Goal: Information Seeking & Learning: Learn about a topic

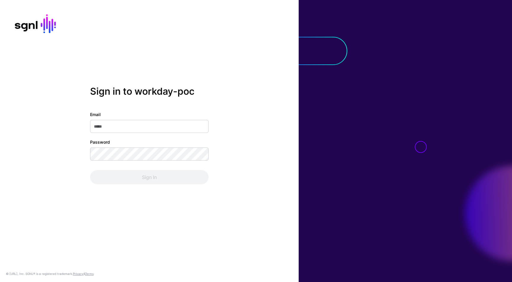
click at [168, 127] on input "Email" at bounding box center [149, 126] width 119 height 13
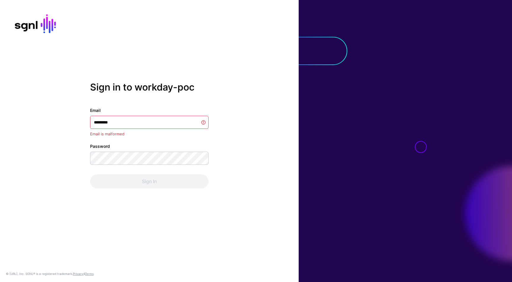
type input "**********"
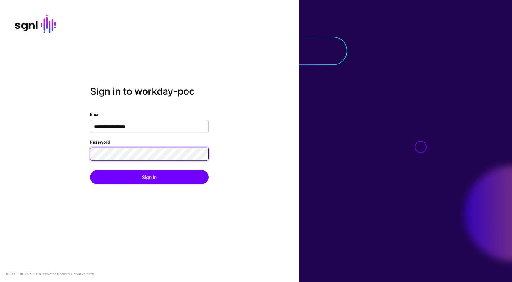
click at [90, 170] on button "Sign In" at bounding box center [149, 177] width 119 height 14
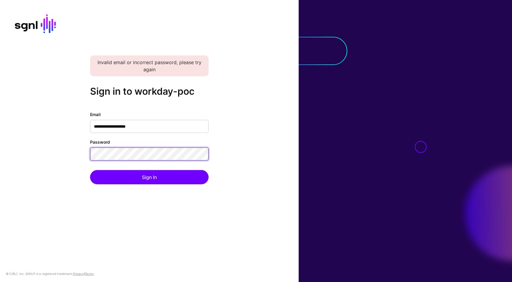
click at [90, 170] on button "Sign In" at bounding box center [149, 177] width 119 height 14
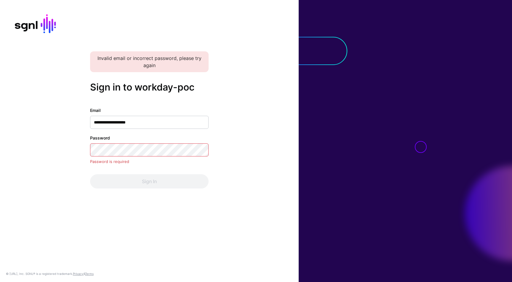
click at [153, 176] on div "Sign In" at bounding box center [149, 181] width 119 height 14
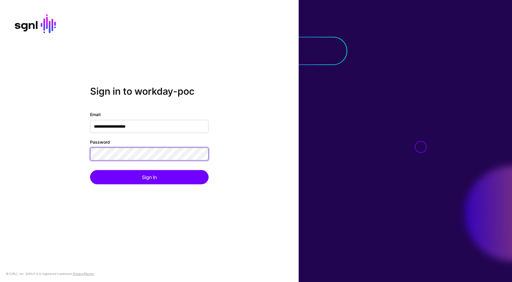
click at [90, 170] on button "Sign In" at bounding box center [149, 177] width 119 height 14
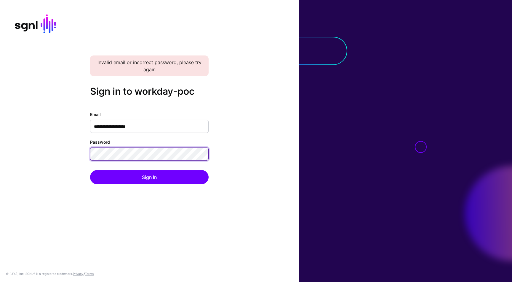
click at [90, 170] on button "Sign In" at bounding box center [149, 177] width 119 height 14
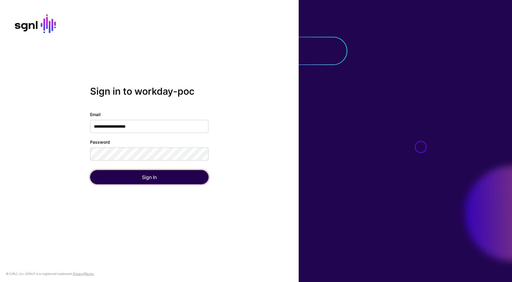
click at [141, 175] on button "Sign In" at bounding box center [149, 177] width 119 height 14
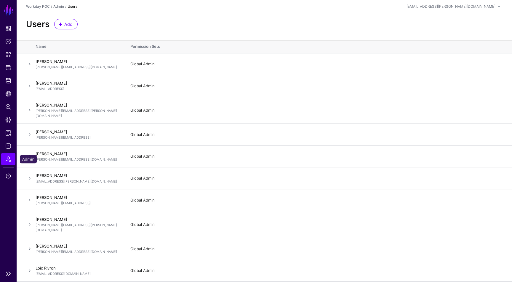
click at [8, 161] on span "Admin" at bounding box center [8, 159] width 6 height 6
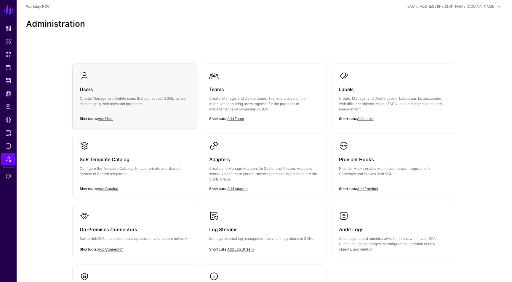
click at [117, 101] on p "Create, Manage, and Delete users that can access SGNL, as well as managing thei…" at bounding box center [135, 101] width 110 height 11
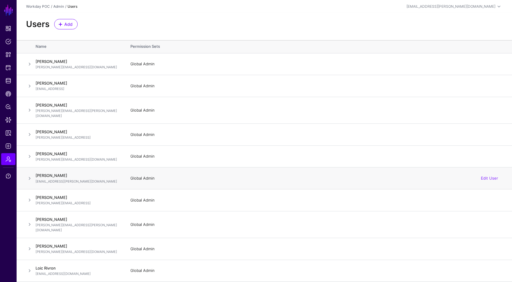
click at [64, 173] on h4 "[PERSON_NAME]" at bounding box center [77, 175] width 83 height 5
click at [488, 176] on link "Edit User" at bounding box center [489, 178] width 17 height 5
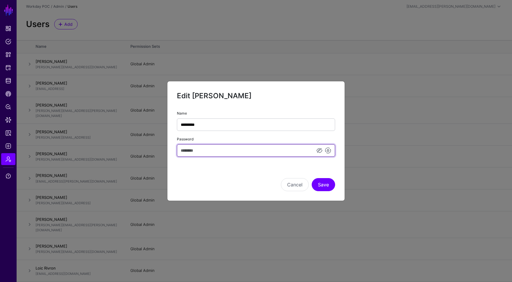
click at [263, 148] on input "Password" at bounding box center [256, 150] width 158 height 12
type input "**********"
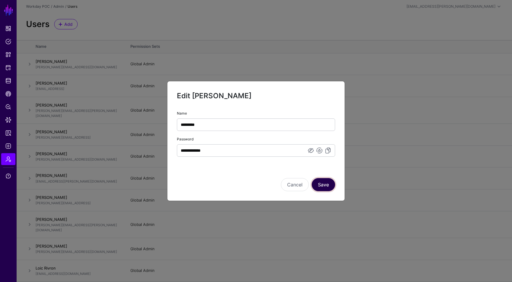
click at [324, 182] on button "Save" at bounding box center [323, 184] width 23 height 13
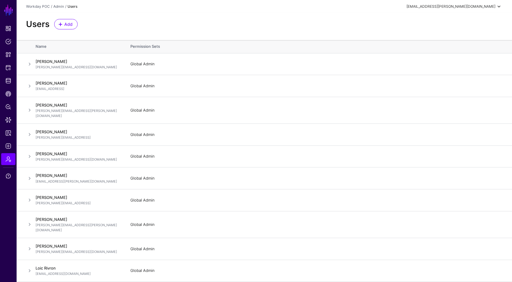
click at [486, 4] on div "[EMAIL_ADDRESS][PERSON_NAME][DOMAIN_NAME]" at bounding box center [451, 6] width 89 height 5
click at [456, 53] on div "Log out" at bounding box center [455, 51] width 15 height 5
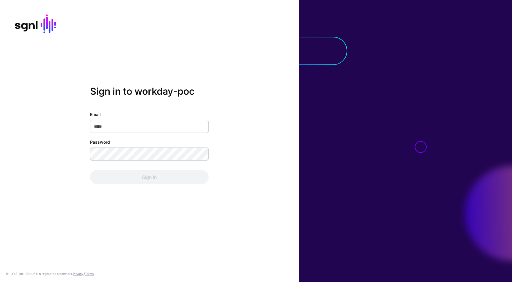
click at [157, 128] on input "Email" at bounding box center [149, 126] width 119 height 13
type input "**********"
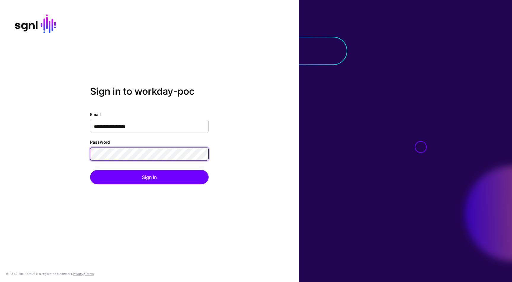
click at [90, 170] on button "Sign In" at bounding box center [149, 177] width 119 height 14
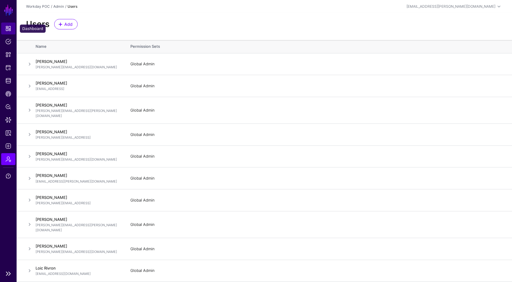
click at [10, 31] on span "Dashboard" at bounding box center [8, 29] width 6 height 6
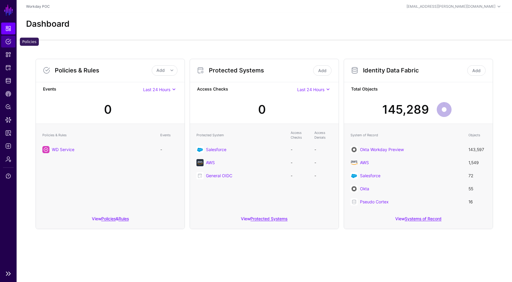
click at [12, 42] on link "Policies" at bounding box center [8, 42] width 14 height 12
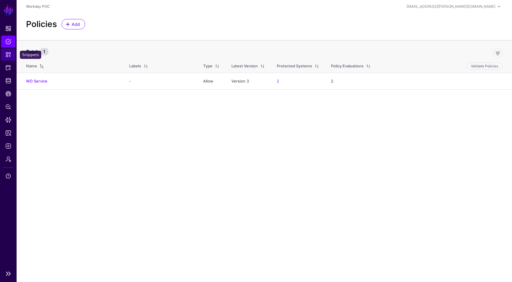
click at [9, 54] on span "Snippets" at bounding box center [8, 55] width 6 height 6
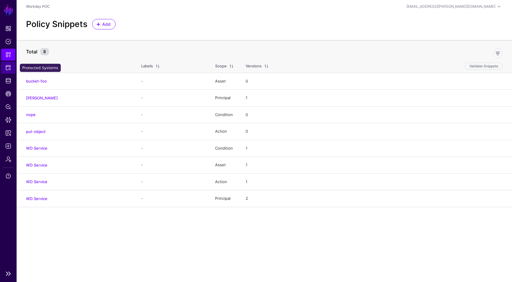
click at [11, 65] on link "Protected Systems" at bounding box center [8, 68] width 14 height 12
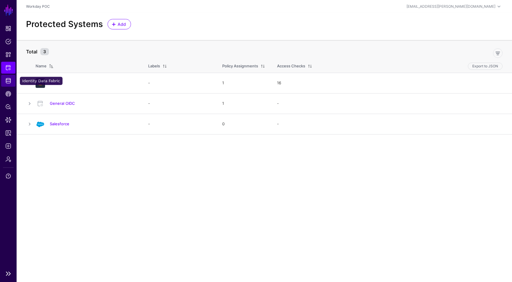
click at [9, 85] on link "Identity Data Fabric" at bounding box center [8, 81] width 14 height 12
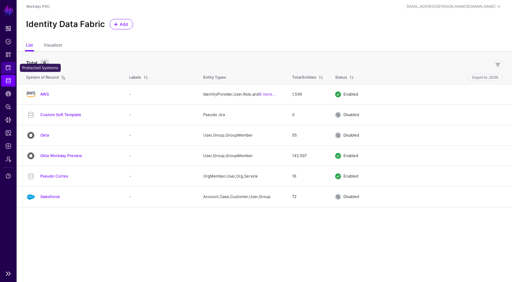
click at [9, 72] on link "Protected Systems" at bounding box center [8, 68] width 14 height 12
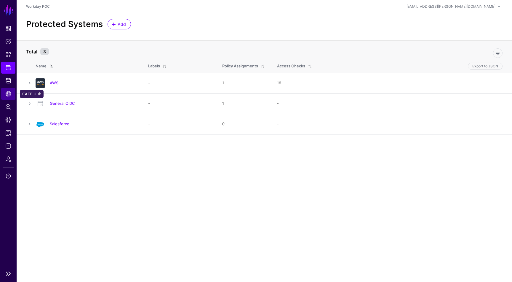
click at [10, 93] on span "CAEP Hub" at bounding box center [8, 94] width 6 height 6
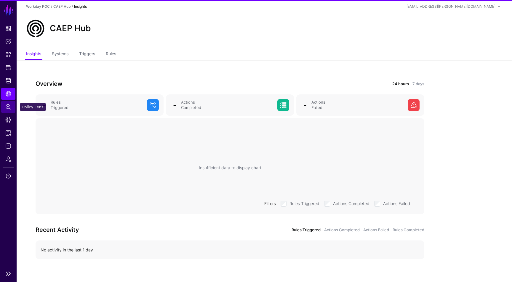
click at [10, 105] on span "Policy Lens" at bounding box center [8, 107] width 6 height 6
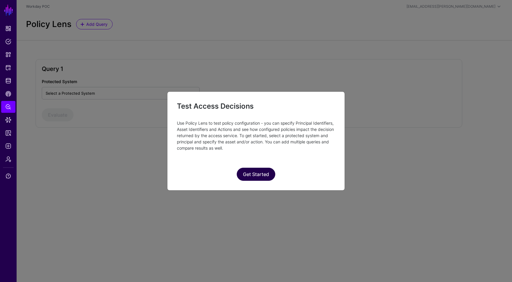
click at [251, 176] on button "Get Started" at bounding box center [256, 174] width 39 height 13
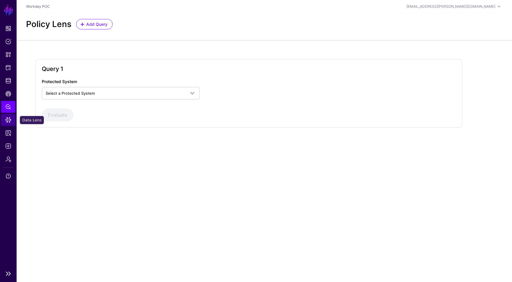
click at [10, 119] on span "Data Lens" at bounding box center [8, 120] width 6 height 6
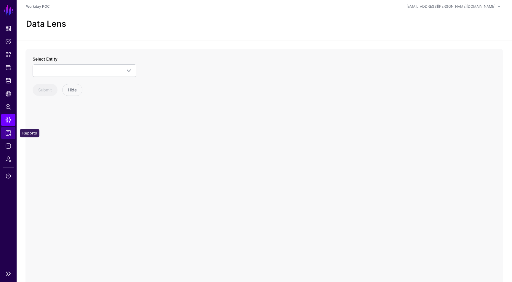
click at [12, 129] on link "Reports" at bounding box center [8, 133] width 14 height 12
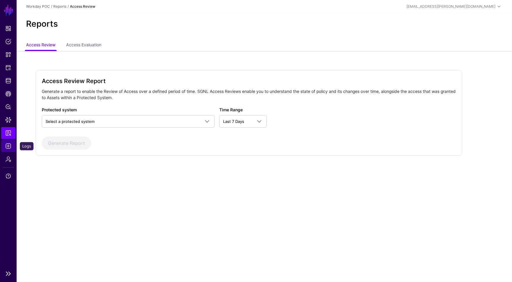
click at [11, 145] on span "Logs" at bounding box center [8, 146] width 6 height 6
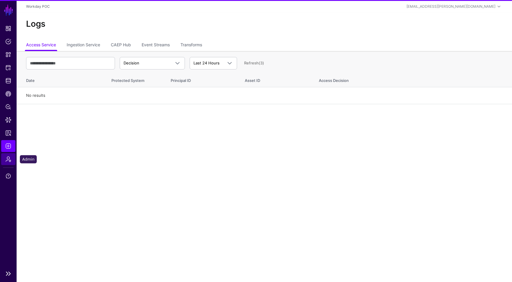
click at [9, 160] on span "Admin" at bounding box center [8, 159] width 6 height 6
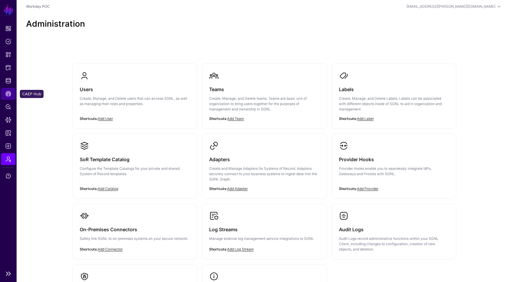
click at [10, 95] on span "CAEP Hub" at bounding box center [8, 94] width 6 height 6
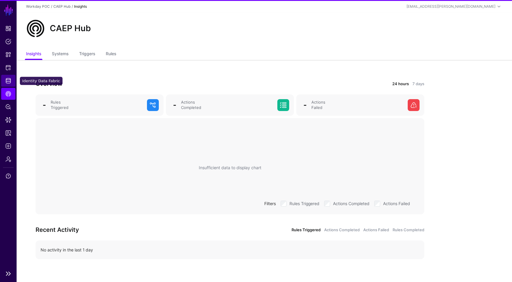
click at [12, 85] on link "Identity Data Fabric" at bounding box center [8, 81] width 14 height 12
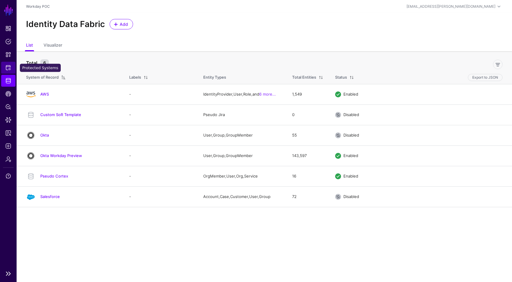
click at [4, 70] on link "Protected Systems" at bounding box center [8, 68] width 14 height 12
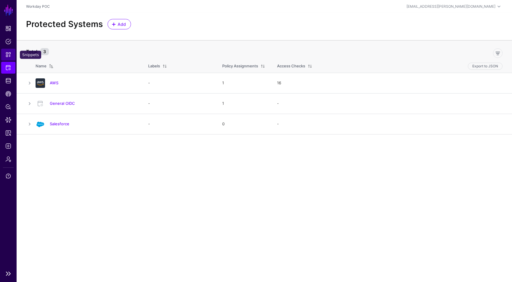
click at [7, 55] on span "Snippets" at bounding box center [8, 55] width 6 height 6
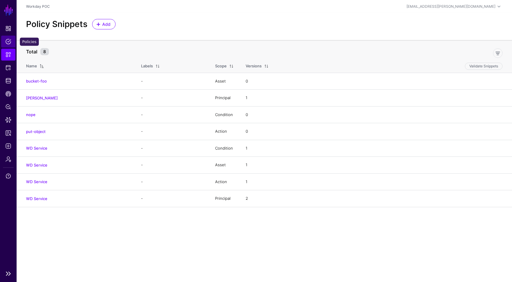
click at [10, 43] on span "Policies" at bounding box center [8, 42] width 6 height 6
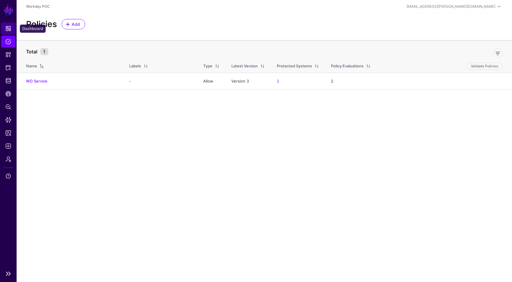
click at [13, 30] on link "Dashboard" at bounding box center [8, 29] width 14 height 12
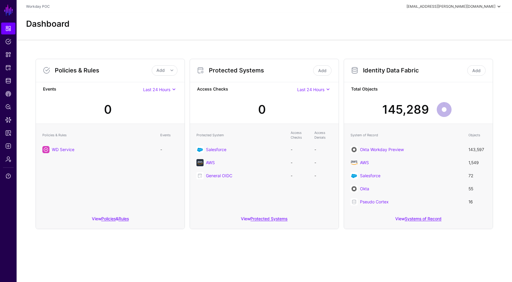
click at [479, 8] on div "[EMAIL_ADDRESS][PERSON_NAME][DOMAIN_NAME]" at bounding box center [451, 6] width 89 height 5
click at [468, 24] on span "[EMAIL_ADDRESS][PERSON_NAME][DOMAIN_NAME]" at bounding box center [476, 25] width 40 height 5
click at [448, 25] on span at bounding box center [448, 21] width 9 height 9
click at [455, 38] on span "Workday POC" at bounding box center [461, 39] width 23 height 5
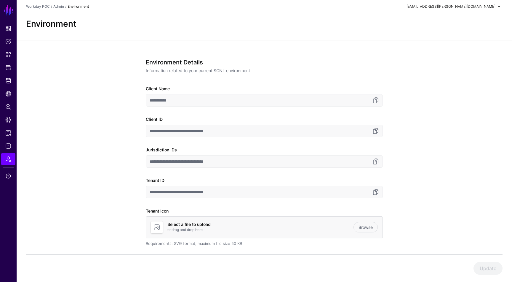
scroll to position [26, 0]
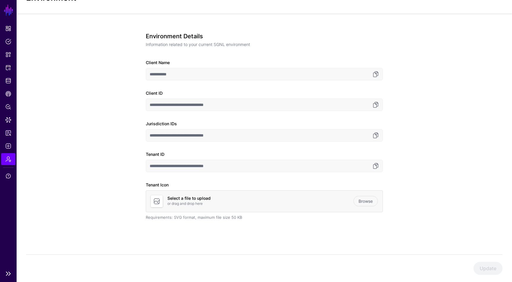
click at [10, 13] on link "SGNL" at bounding box center [9, 10] width 10 height 13
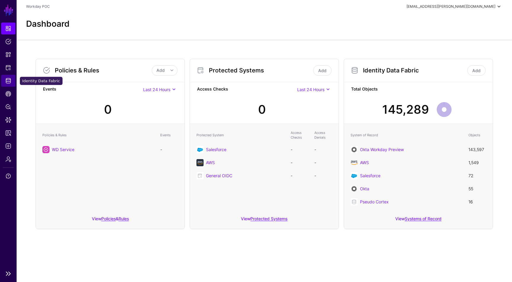
click at [8, 83] on span "Identity Data Fabric" at bounding box center [8, 81] width 6 height 6
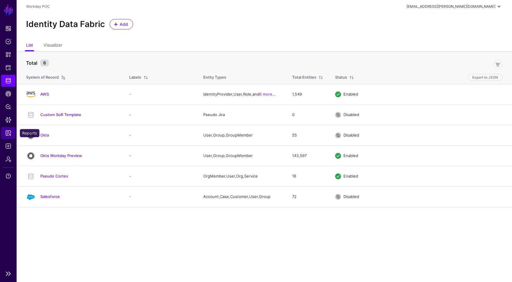
click at [9, 130] on span "Reports" at bounding box center [8, 133] width 6 height 6
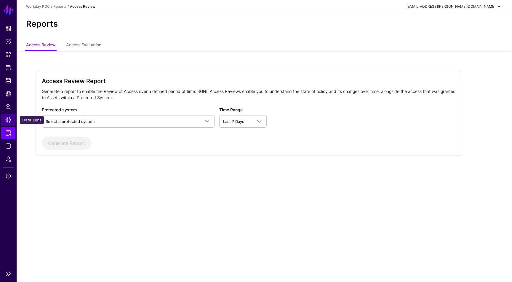
click at [11, 117] on span "Data Lens" at bounding box center [8, 120] width 6 height 6
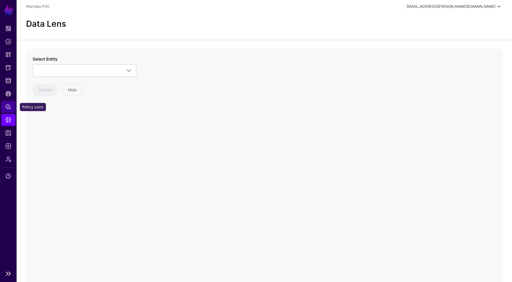
click at [10, 108] on span "Policy Lens" at bounding box center [8, 107] width 6 height 6
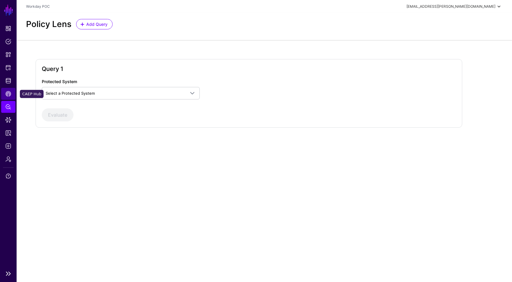
click at [10, 99] on link "CAEP Hub" at bounding box center [8, 94] width 14 height 12
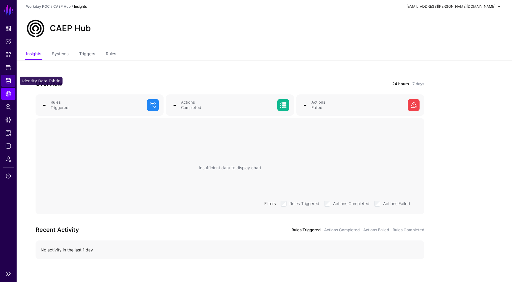
click at [10, 85] on link "Identity Data Fabric" at bounding box center [8, 81] width 14 height 12
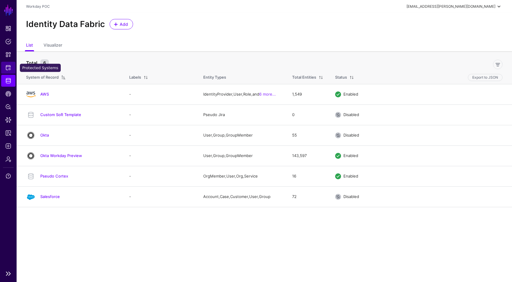
click at [10, 69] on span "Protected Systems" at bounding box center [8, 68] width 6 height 6
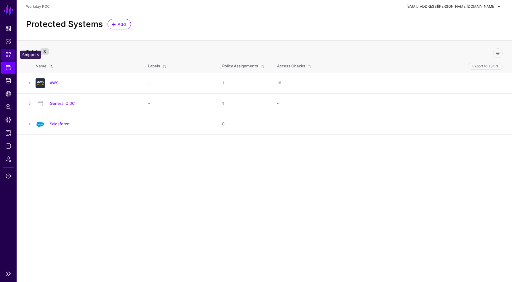
click at [11, 58] on link "Snippets" at bounding box center [8, 55] width 14 height 12
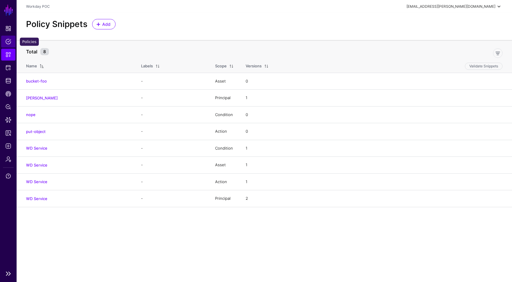
click at [10, 47] on link "Policies" at bounding box center [8, 42] width 14 height 12
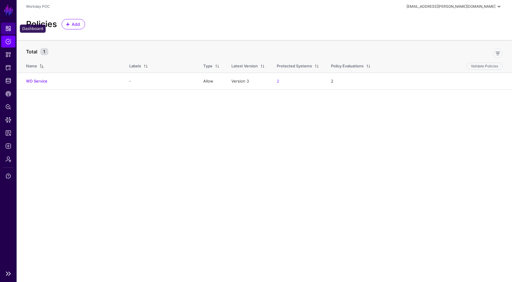
click at [11, 31] on link "Dashboard" at bounding box center [8, 29] width 14 height 12
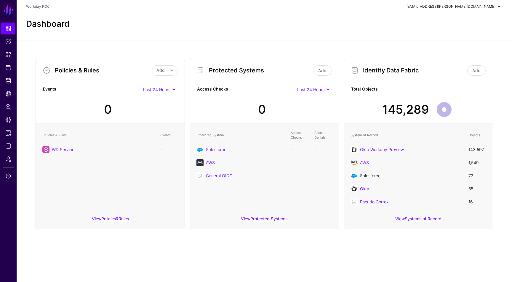
click at [366, 173] on link "Salesforce" at bounding box center [370, 175] width 20 height 5
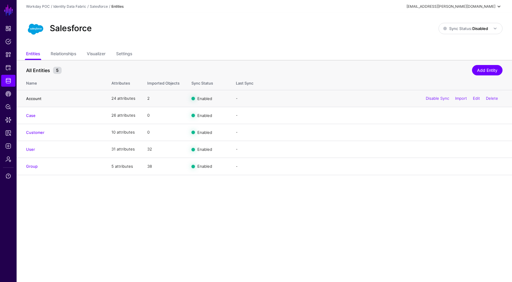
click at [36, 96] on link "Account" at bounding box center [33, 98] width 15 height 5
click at [119, 52] on link "Settings" at bounding box center [124, 54] width 16 height 11
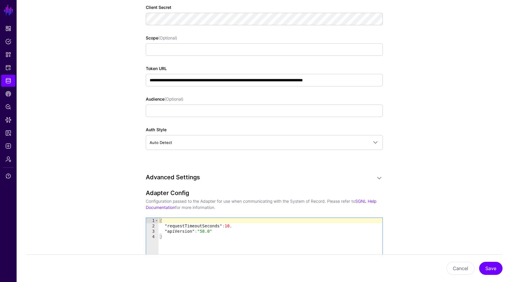
scroll to position [450, 0]
